Goal: Use online tool/utility: Utilize a website feature to perform a specific function

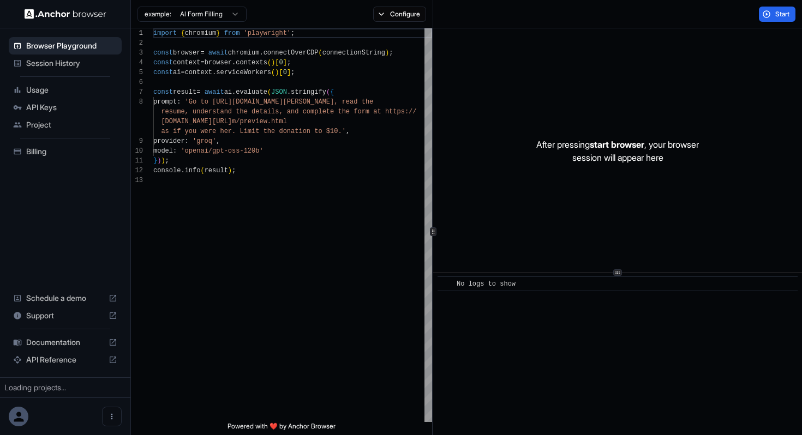
scroll to position [69, 0]
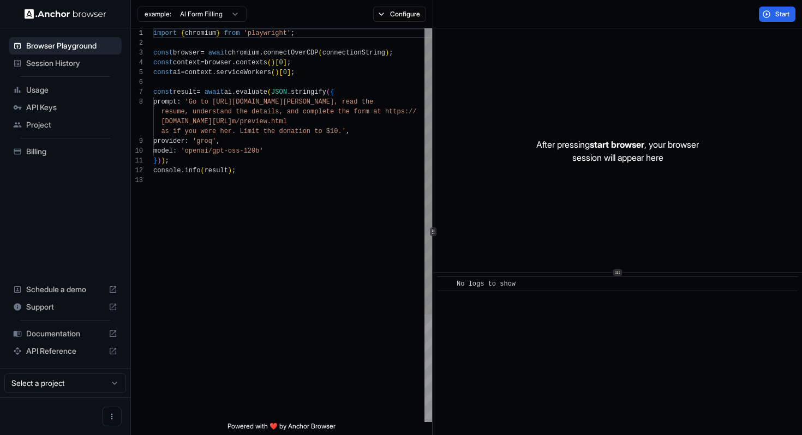
scroll to position [69, 0]
click at [67, 63] on span "Session History" at bounding box center [71, 63] width 91 height 11
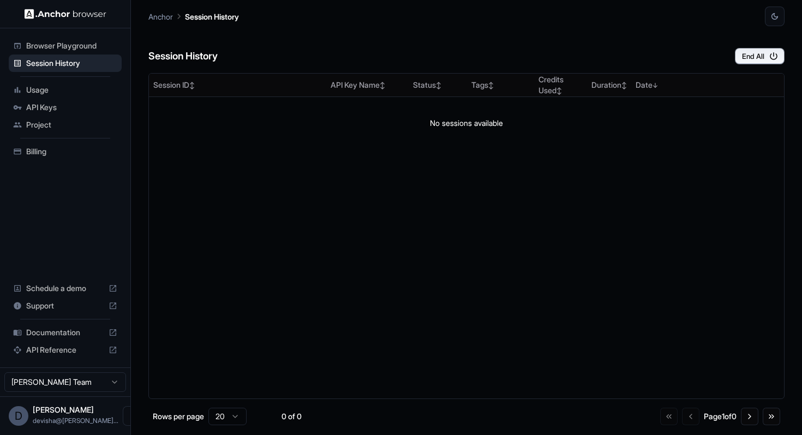
click at [64, 45] on span "Browser Playground" at bounding box center [71, 45] width 91 height 11
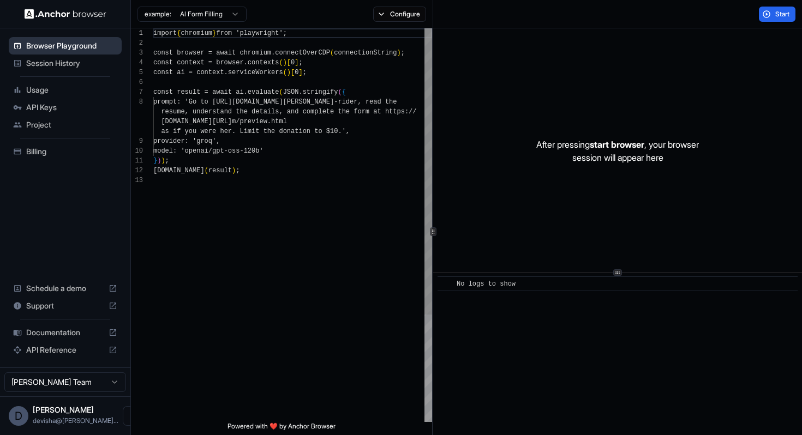
scroll to position [69, 0]
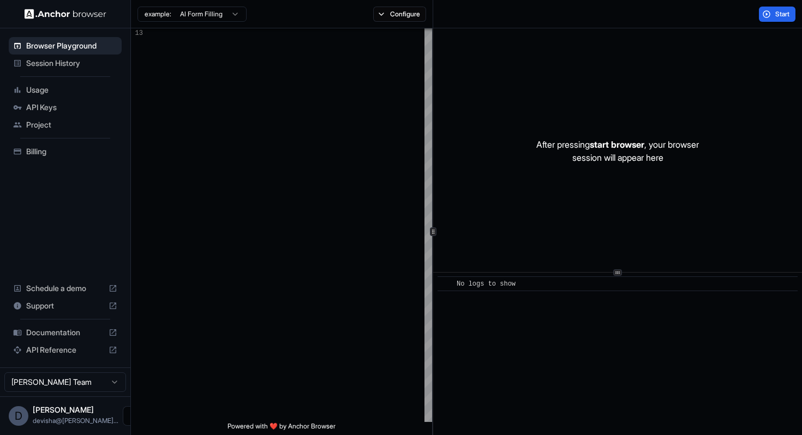
click at [128, 421] on icon "Open menu" at bounding box center [132, 416] width 9 height 9
click at [47, 134] on div at bounding box center [401, 217] width 802 height 435
click at [47, 131] on div "Project" at bounding box center [65, 124] width 113 height 17
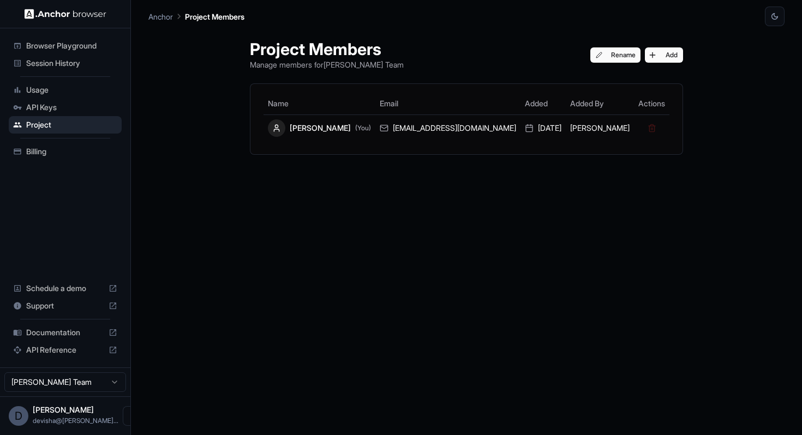
click at [45, 91] on span "Usage" at bounding box center [71, 90] width 91 height 11
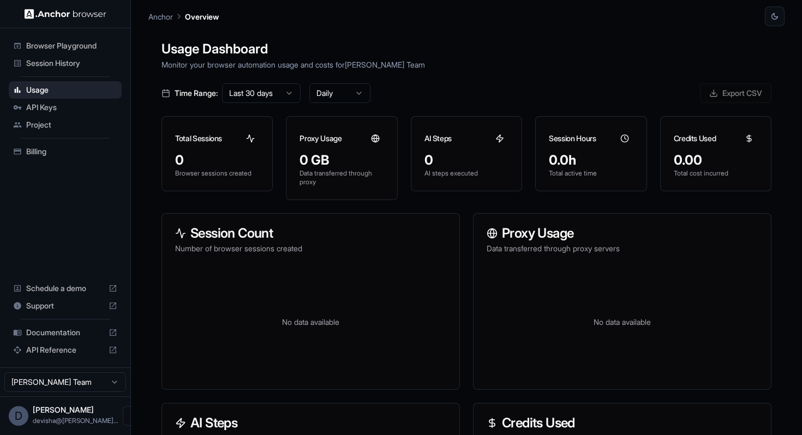
click at [62, 49] on span "Browser Playground" at bounding box center [71, 45] width 91 height 11
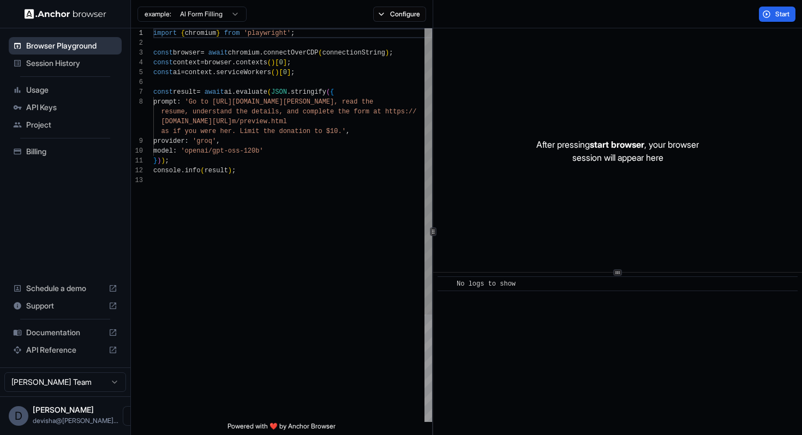
scroll to position [69, 0]
click at [773, 15] on button "Start" at bounding box center [777, 14] width 37 height 15
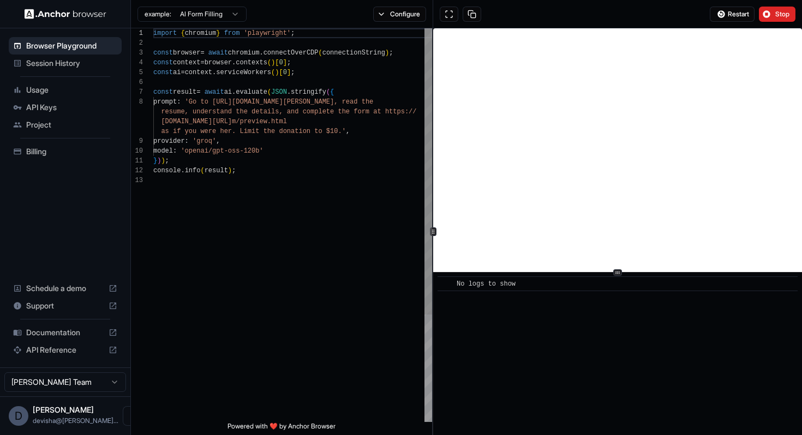
type textarea "**********"
click at [208, 187] on div "import { chromium } from 'playwright' ; const browser = await chromium . connec…" at bounding box center [292, 298] width 279 height 541
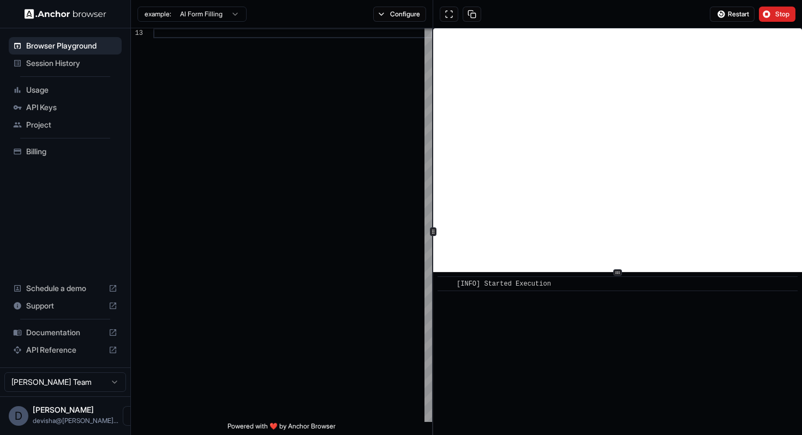
click at [84, 331] on span "Documentation" at bounding box center [65, 332] width 78 height 11
